Goal: Information Seeking & Learning: Compare options

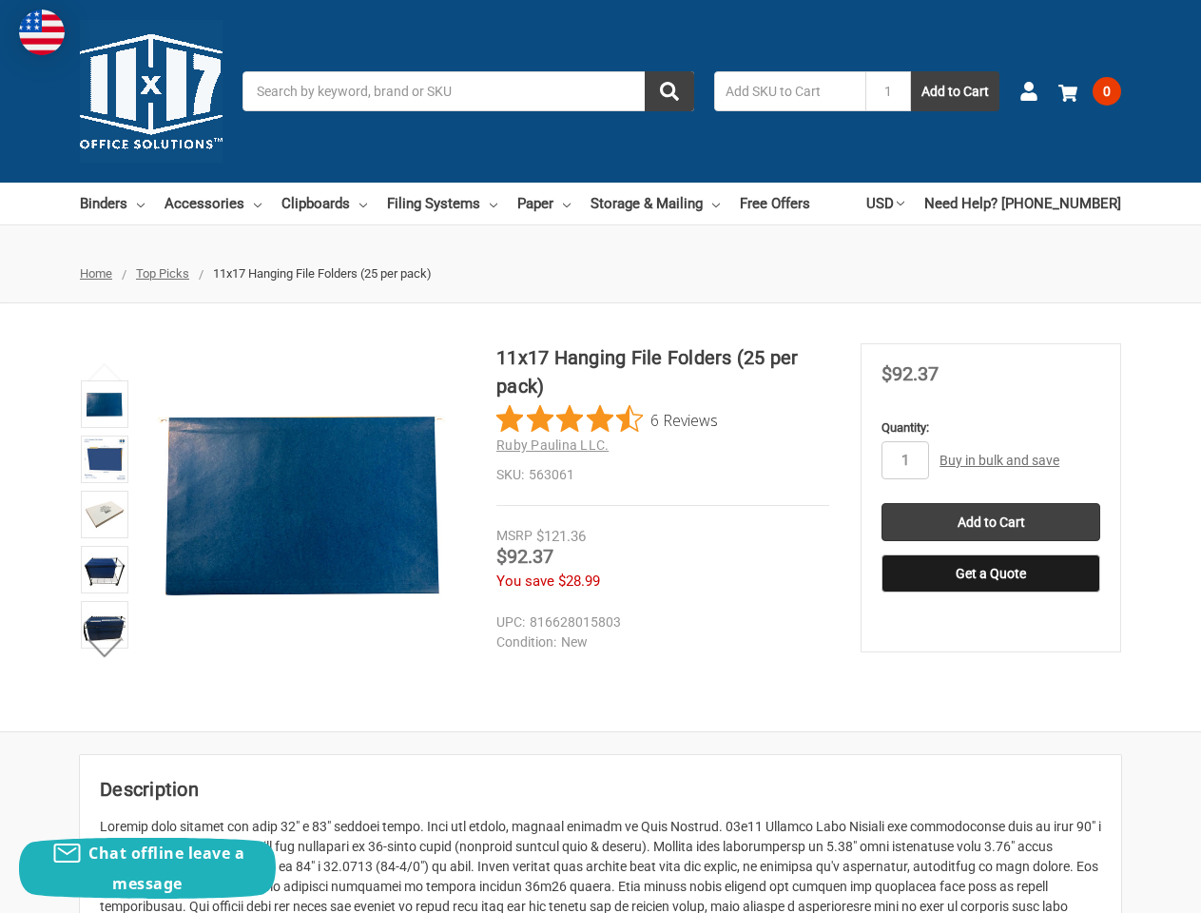
click at [600, 457] on div "11x17 Hanging File Folders (25 per pack) 6 Reviews Ruby Paulina LLC. SKU: 563061" at bounding box center [663, 424] width 333 height 163
click at [468, 91] on input "Search" at bounding box center [469, 91] width 452 height 40
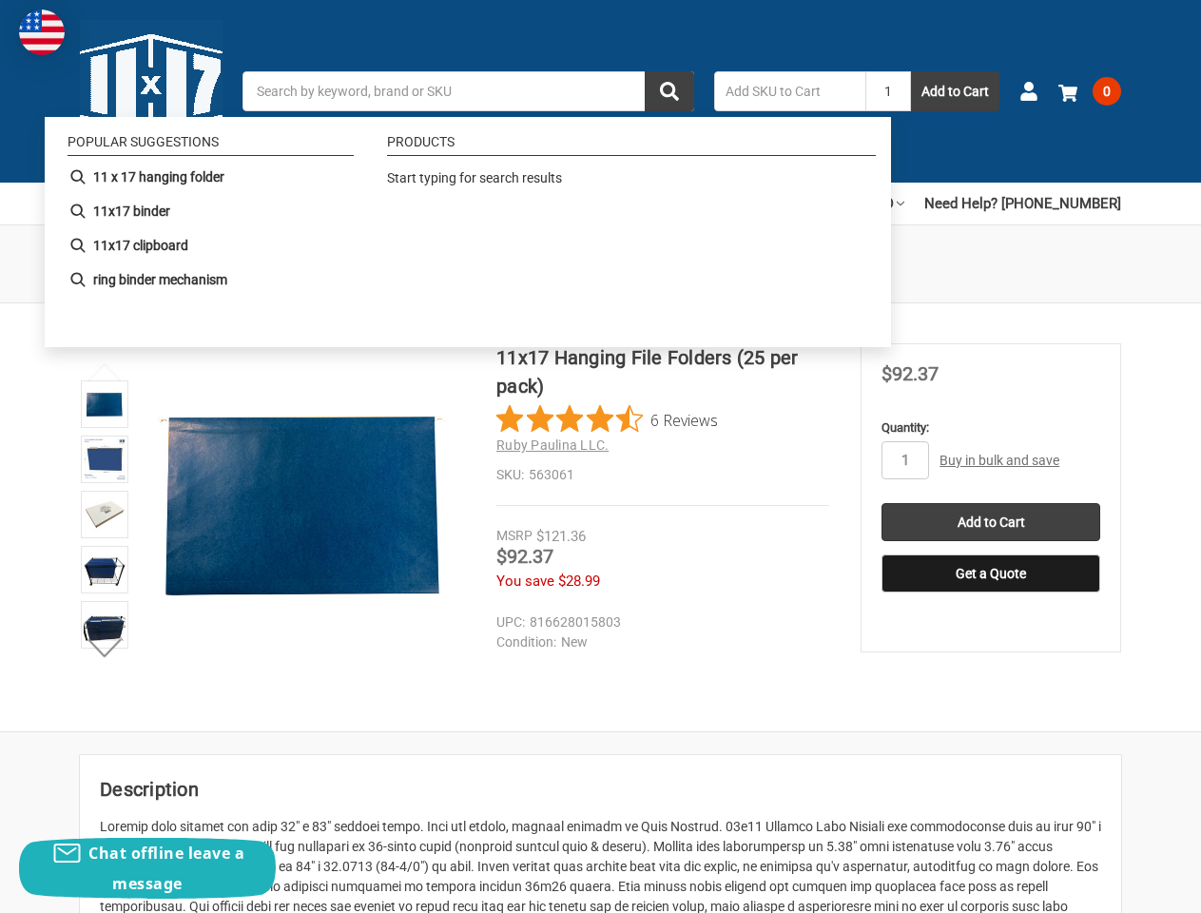
click at [888, 91] on input "1" at bounding box center [889, 91] width 46 height 40
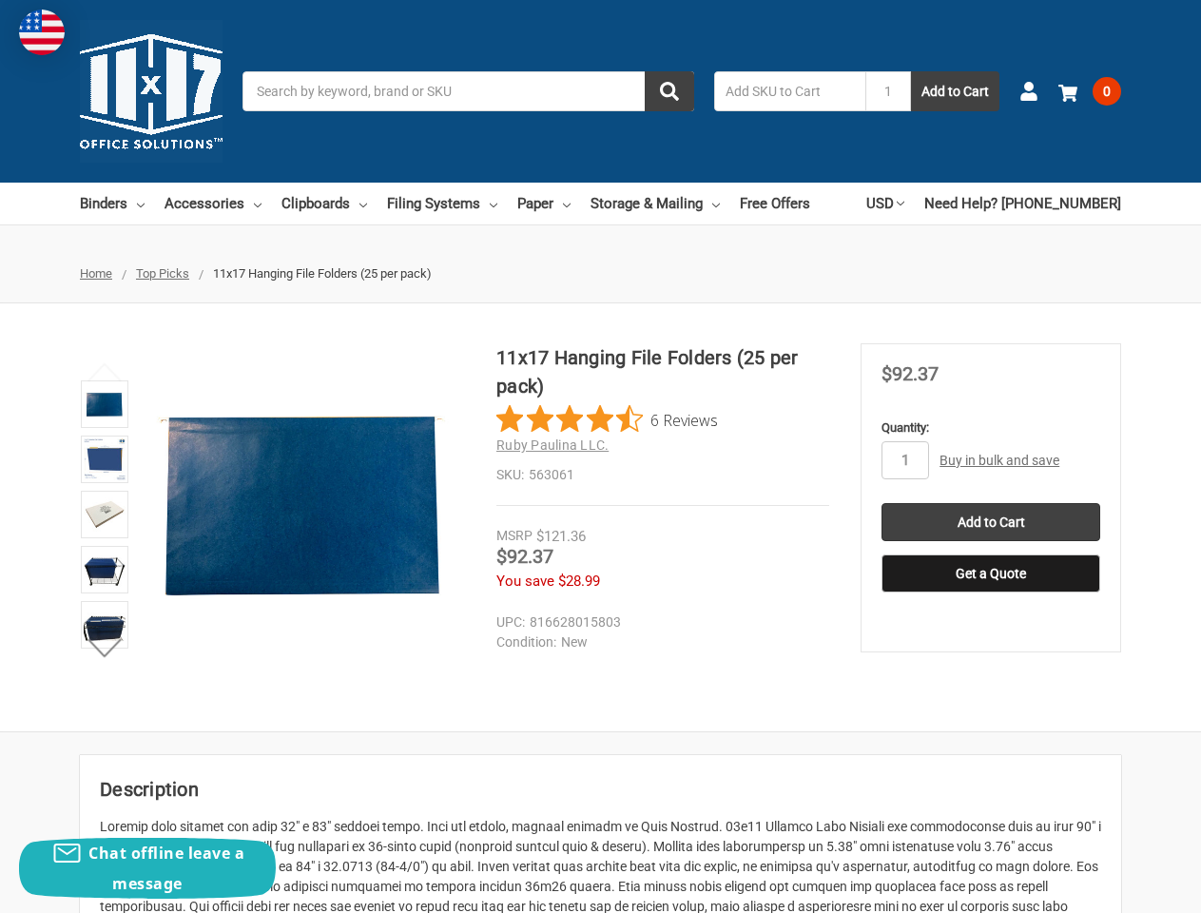
click at [905, 204] on link "USD" at bounding box center [886, 204] width 38 height 42
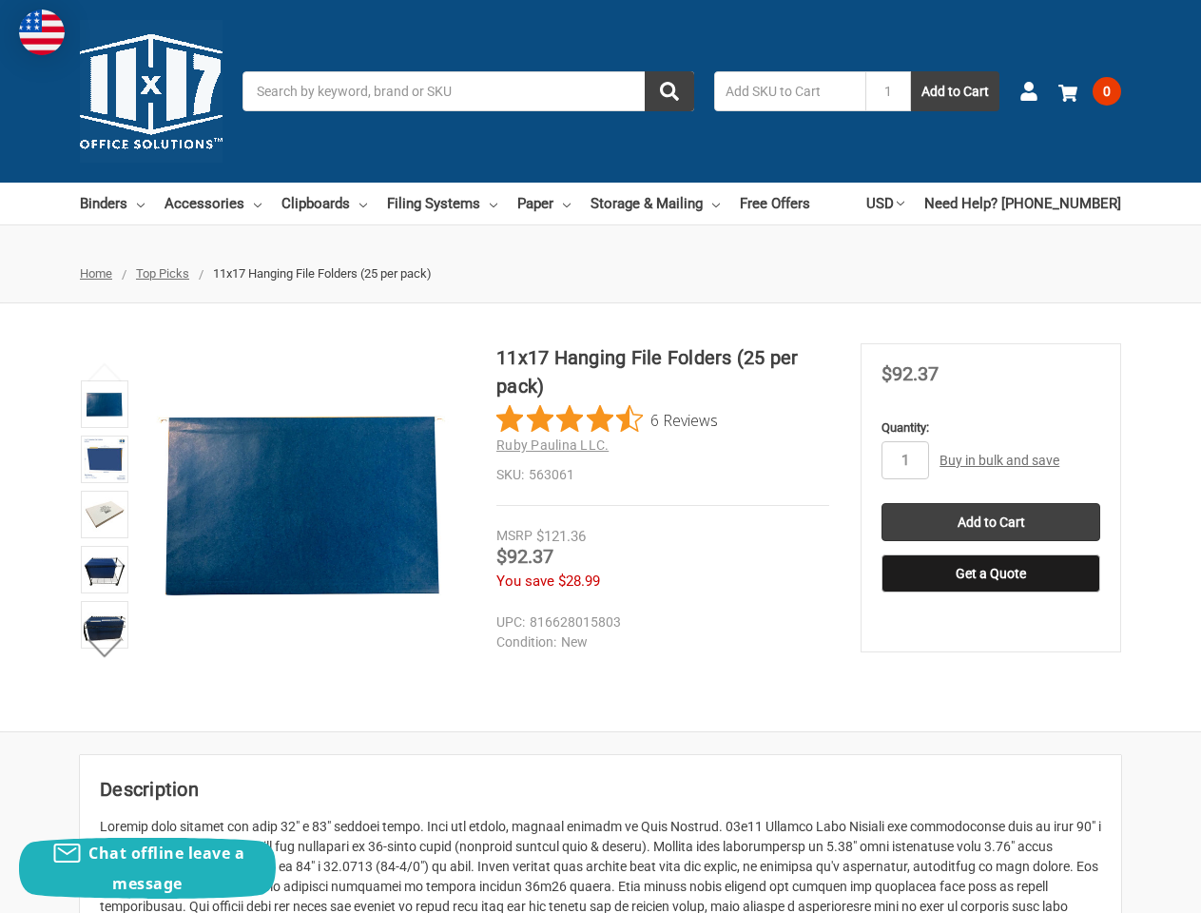
scroll to position [224, 0]
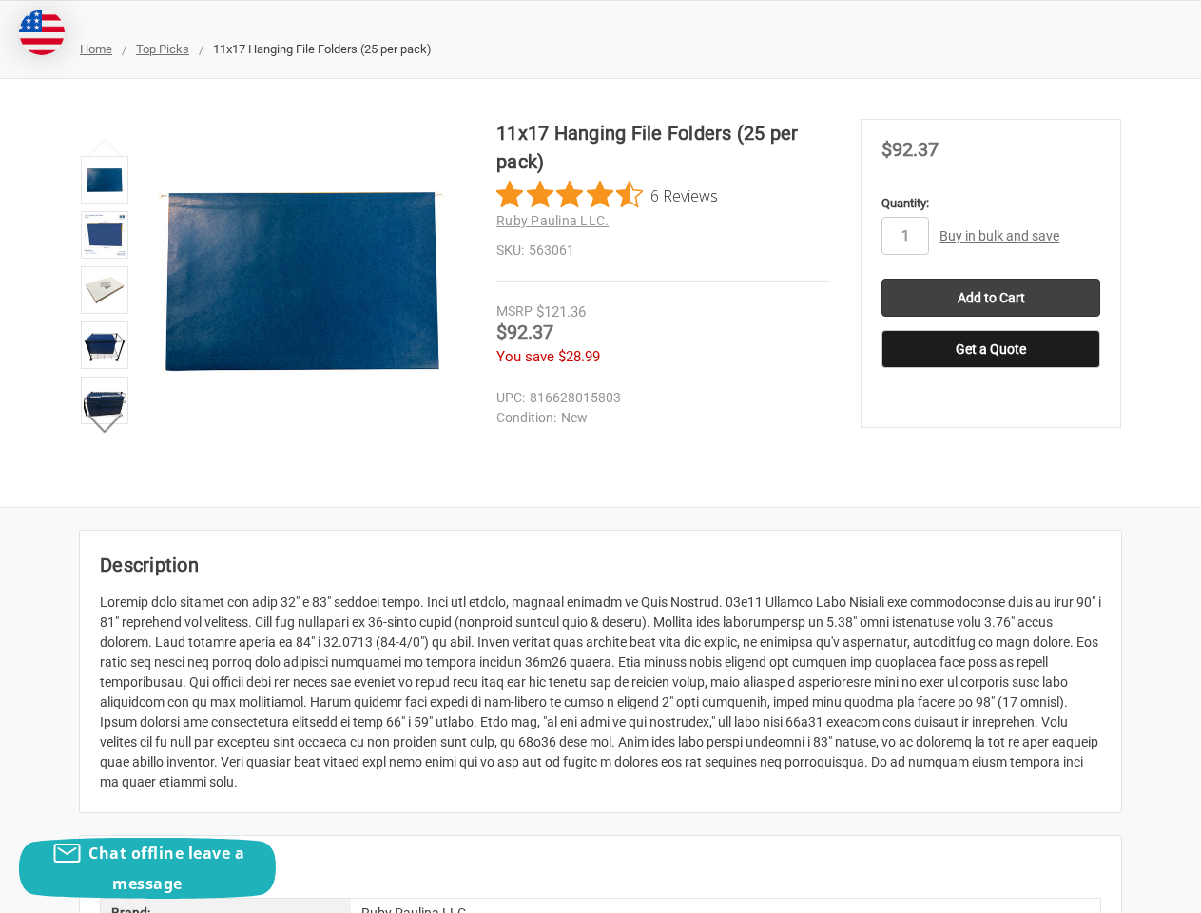
click at [607, 419] on dd "New" at bounding box center [659, 418] width 324 height 20
click at [105, 372] on li at bounding box center [104, 348] width 59 height 55
click at [105, 648] on div at bounding box center [601, 693] width 1002 height 200
click at [906, 460] on div "11x17 Hanging File Folders (25 per pack) 6 Reviews Ruby Paulina LLC. SKU: 56306…" at bounding box center [600, 293] width 1201 height 348
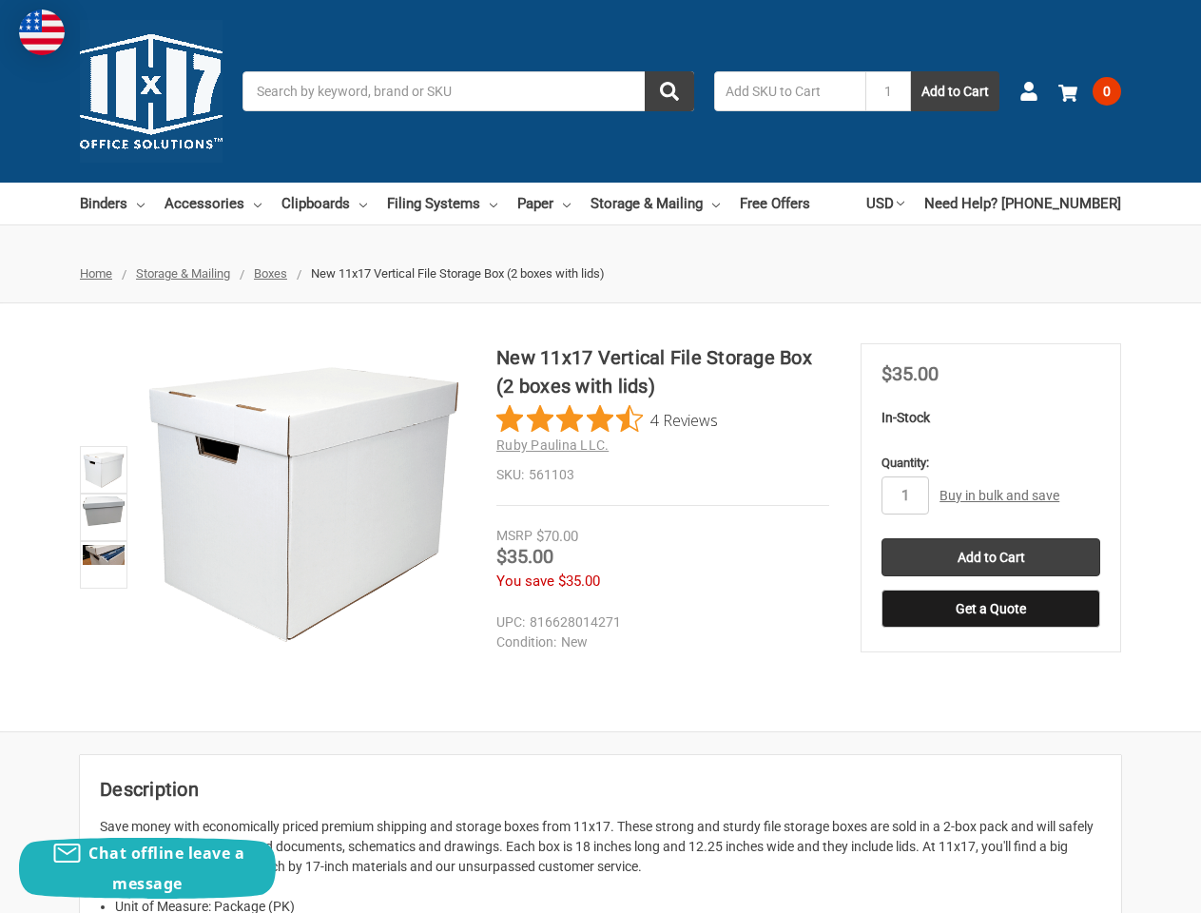
click at [600, 457] on div "New 11x17 Vertical File Storage Box (2 boxes with lids) 4 Reviews Ruby Paulina …" at bounding box center [663, 424] width 333 height 163
click at [468, 91] on input "Search" at bounding box center [469, 91] width 452 height 40
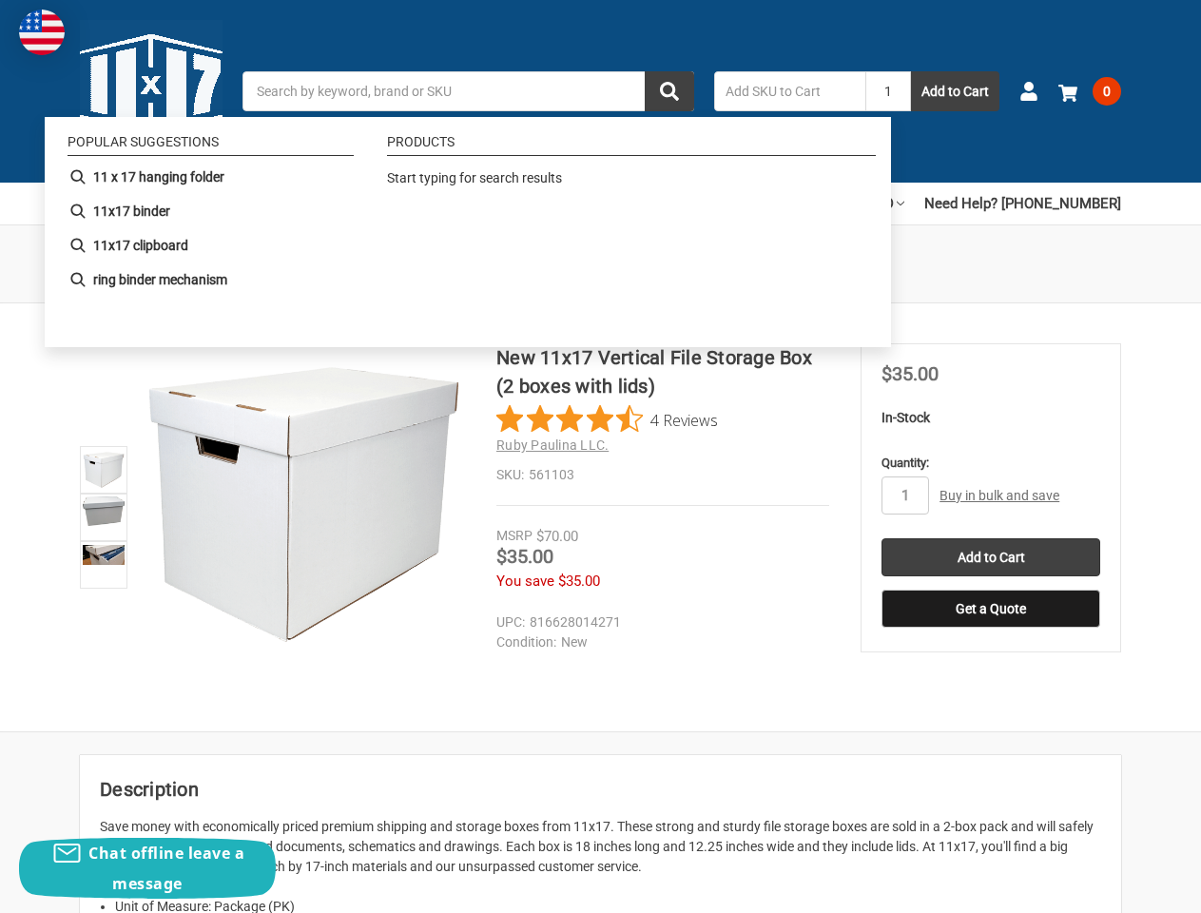
click at [888, 91] on input "1" at bounding box center [889, 91] width 46 height 40
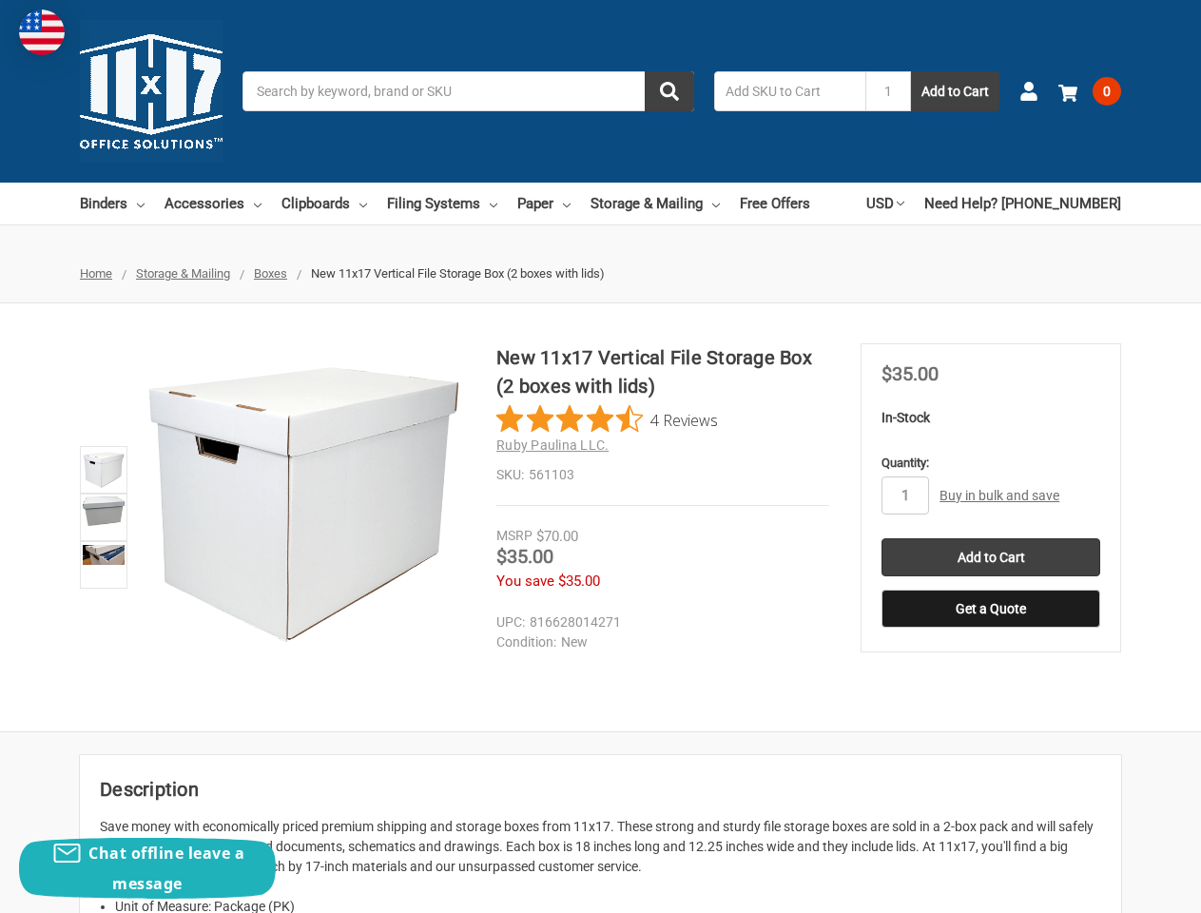
click at [905, 204] on link "USD" at bounding box center [886, 204] width 38 height 42
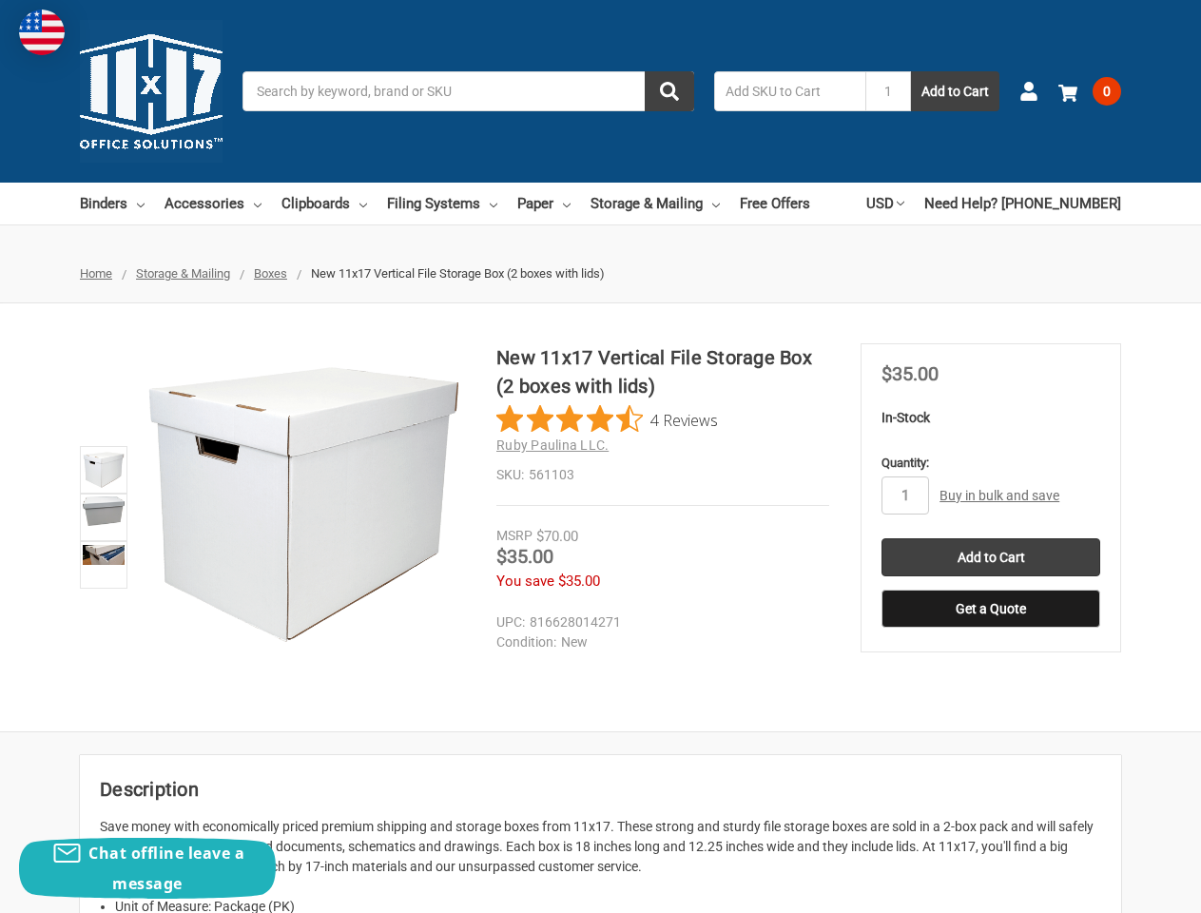
scroll to position [224, 0]
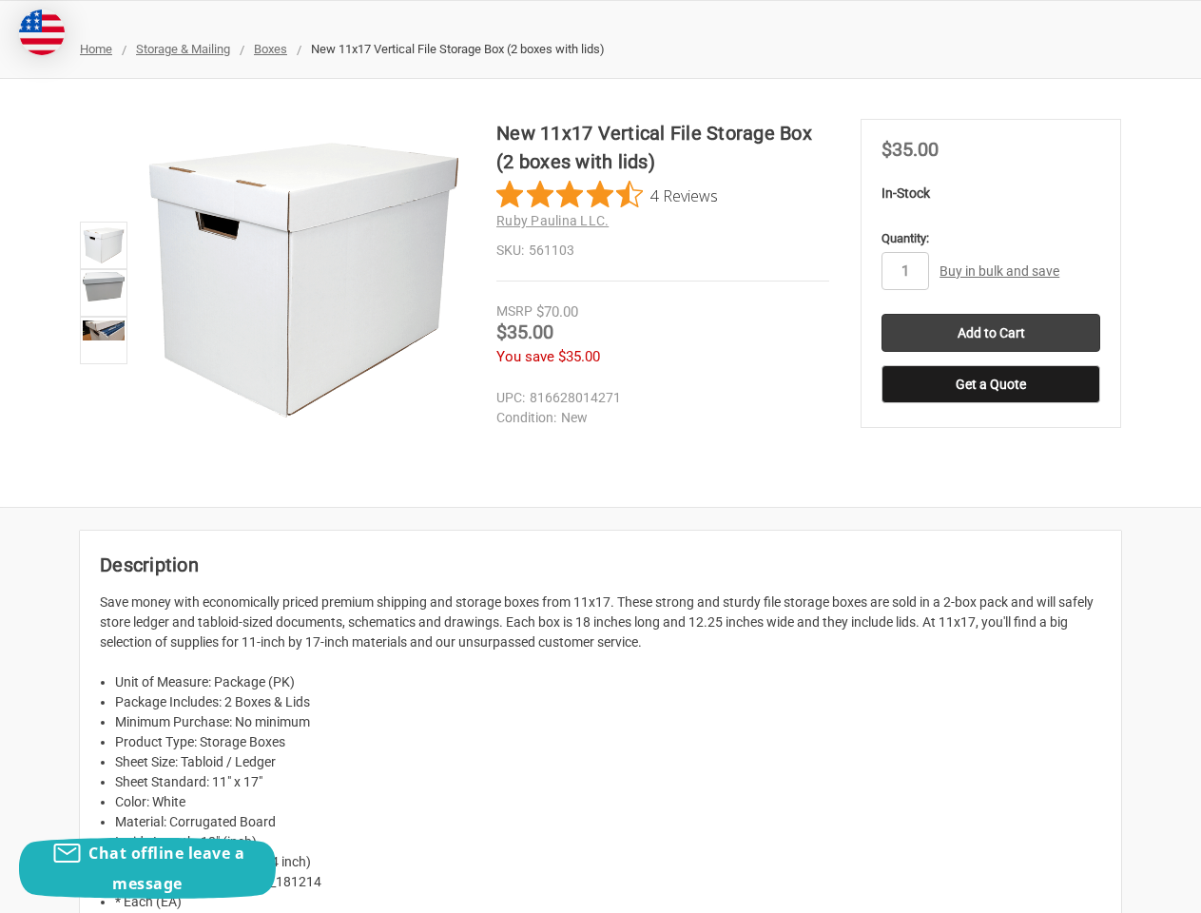
click at [607, 419] on dd "New" at bounding box center [659, 418] width 324 height 20
click at [906, 496] on div "New 11x17 Vertical File Storage Box (2 boxes with lids) 4 Reviews Ruby Paulina …" at bounding box center [600, 293] width 1201 height 428
click at [991, 557] on h2 "Description" at bounding box center [601, 565] width 1002 height 29
click at [991, 609] on p "Save money with economically priced premium shipping and storage boxes from 11x…" at bounding box center [601, 623] width 1002 height 60
click at [147, 868] on div "Chat offline leave a message" at bounding box center [147, 868] width 257 height 61
